Goal: Task Accomplishment & Management: Manage account settings

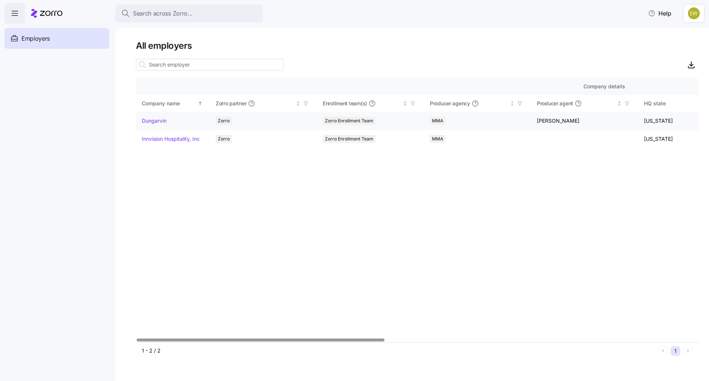
click at [147, 119] on link "Dungarvin" at bounding box center [154, 120] width 25 height 7
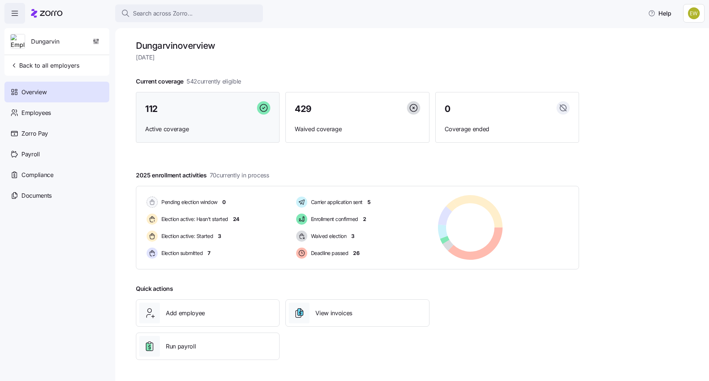
drag, startPoint x: 198, startPoint y: 116, endPoint x: 209, endPoint y: 119, distance: 12.3
click at [198, 116] on div "112" at bounding box center [207, 109] width 125 height 16
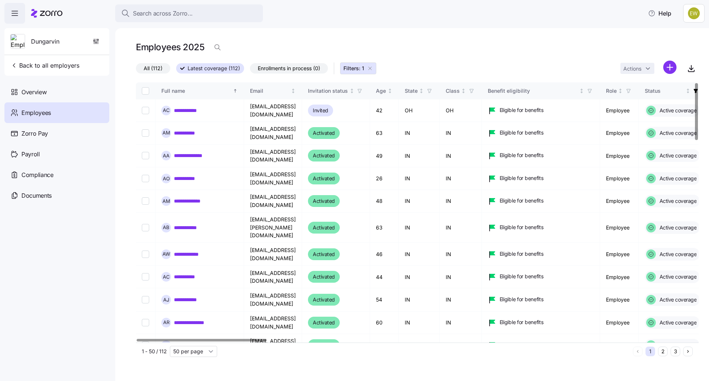
click at [227, 341] on div at bounding box center [202, 340] width 130 height 3
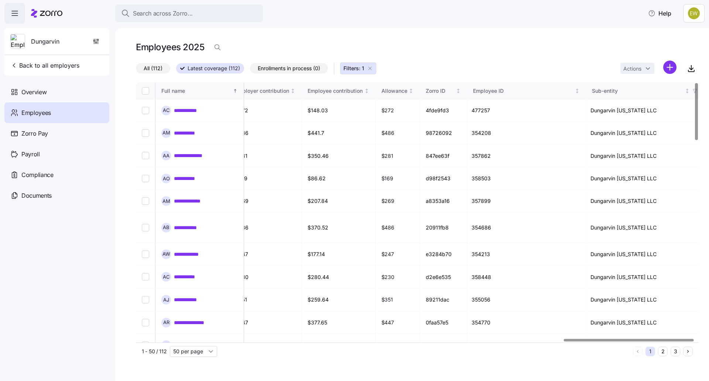
scroll to position [0, 1852]
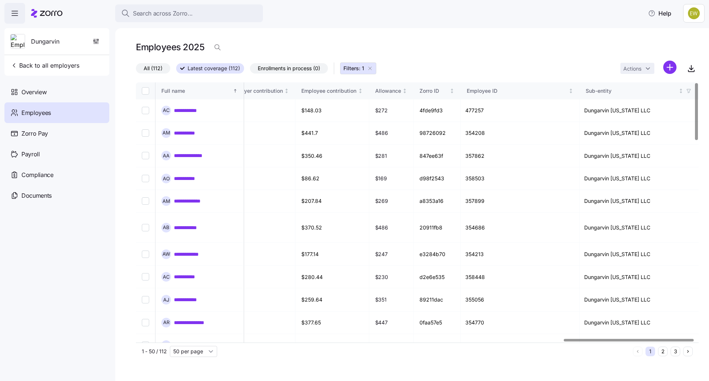
click at [694, 339] on div at bounding box center [629, 340] width 130 height 3
click at [695, 70] on icon "button" at bounding box center [691, 68] width 9 height 9
drag, startPoint x: 356, startPoint y: 71, endPoint x: 364, endPoint y: 70, distance: 8.5
click at [356, 71] on span "Filters: 1" at bounding box center [353, 68] width 21 height 7
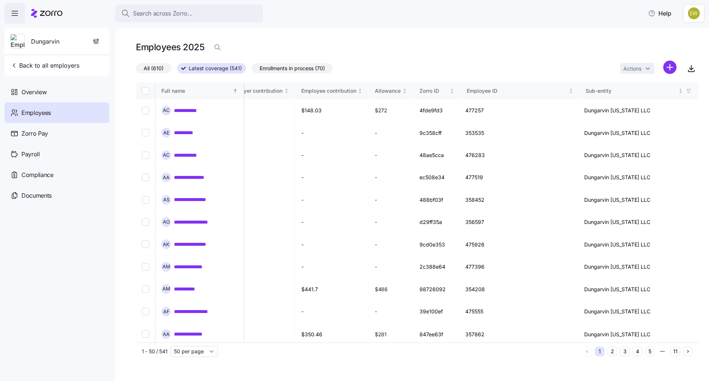
scroll to position [0, 1828]
click at [163, 69] on span "All (610)" at bounding box center [154, 69] width 20 height 10
click at [136, 70] on input "All (610)" at bounding box center [136, 70] width 0 height 0
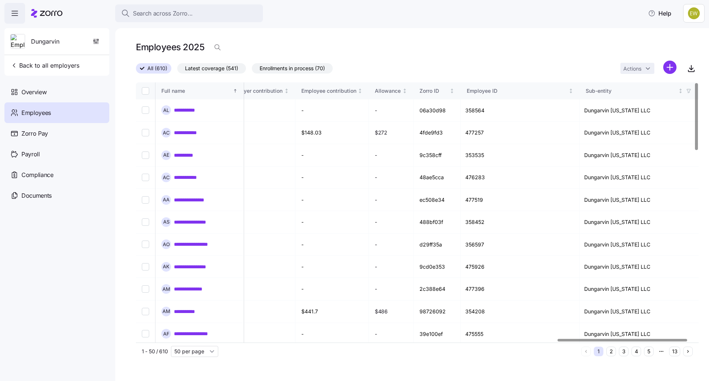
click at [670, 68] on html "**********" at bounding box center [354, 188] width 709 height 376
click at [517, 52] on html "**********" at bounding box center [354, 188] width 709 height 376
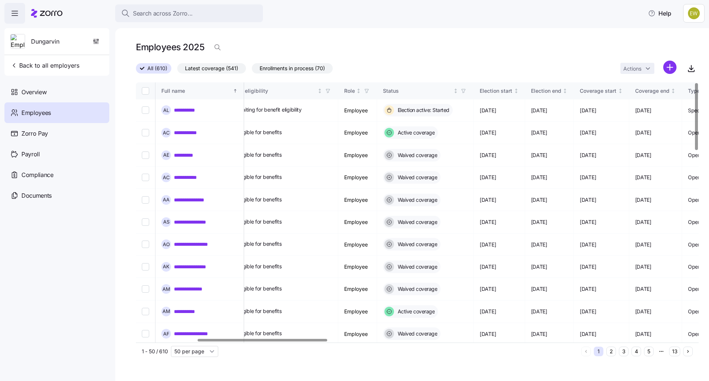
click at [208, 339] on div at bounding box center [263, 340] width 130 height 3
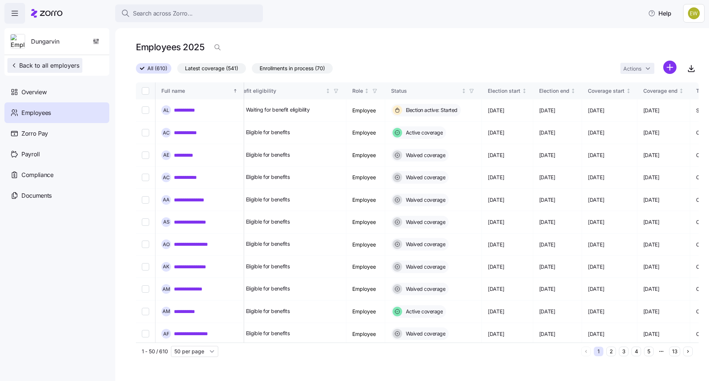
click at [36, 64] on span "Back to all employers" at bounding box center [44, 65] width 69 height 9
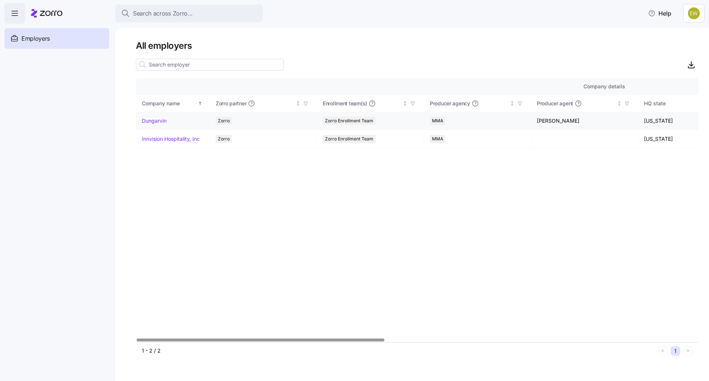
click at [149, 119] on link "Dungarvin" at bounding box center [154, 120] width 25 height 7
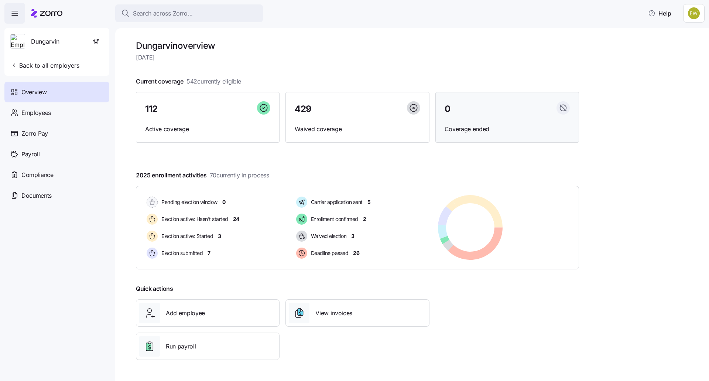
click at [518, 121] on div "0 Coverage ended" at bounding box center [507, 117] width 144 height 51
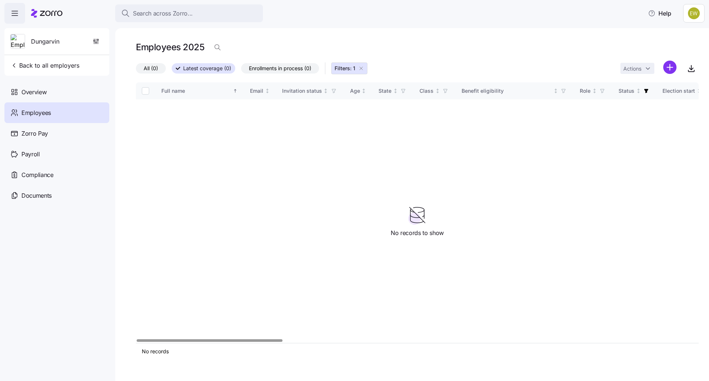
click at [151, 69] on span "All (0)" at bounding box center [151, 69] width 14 height 10
click at [136, 70] on input "All (0)" at bounding box center [136, 70] width 0 height 0
click at [690, 70] on icon "button" at bounding box center [691, 68] width 9 height 9
click at [61, 117] on div "Employees" at bounding box center [56, 112] width 105 height 21
click at [364, 69] on icon "button" at bounding box center [361, 68] width 6 height 6
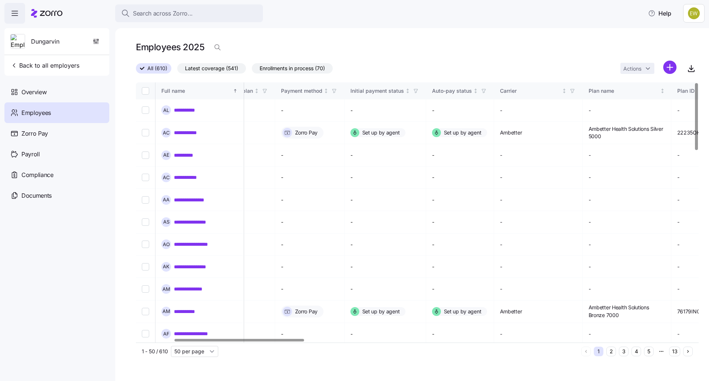
scroll to position [0, 76]
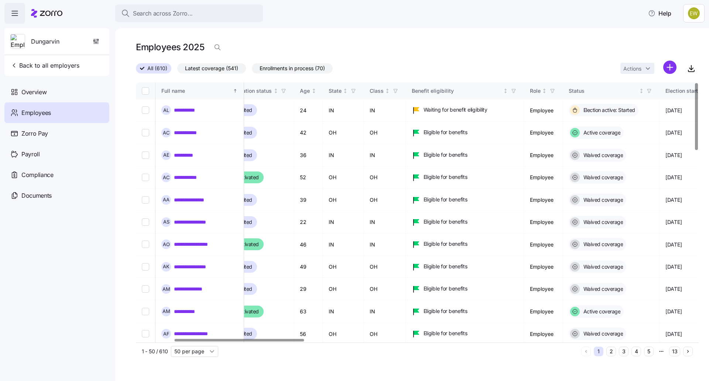
click at [210, 339] on div at bounding box center [240, 340] width 130 height 3
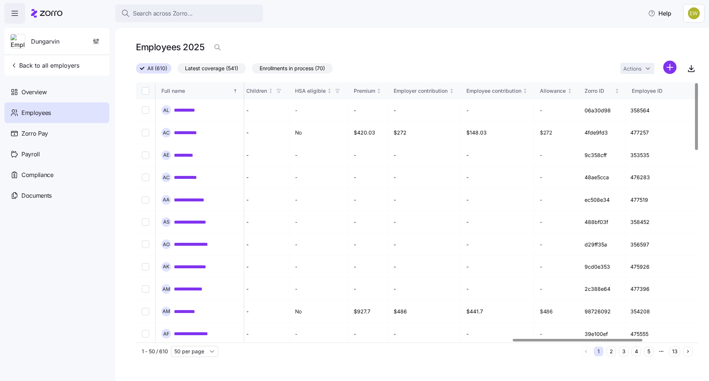
click at [633, 341] on div at bounding box center [578, 340] width 130 height 3
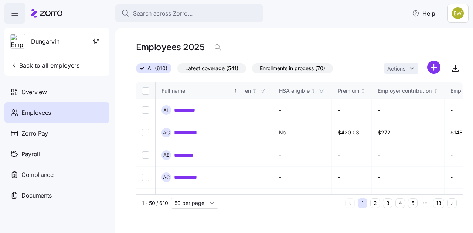
scroll to position [0, 1667]
